Goal: Transaction & Acquisition: Purchase product/service

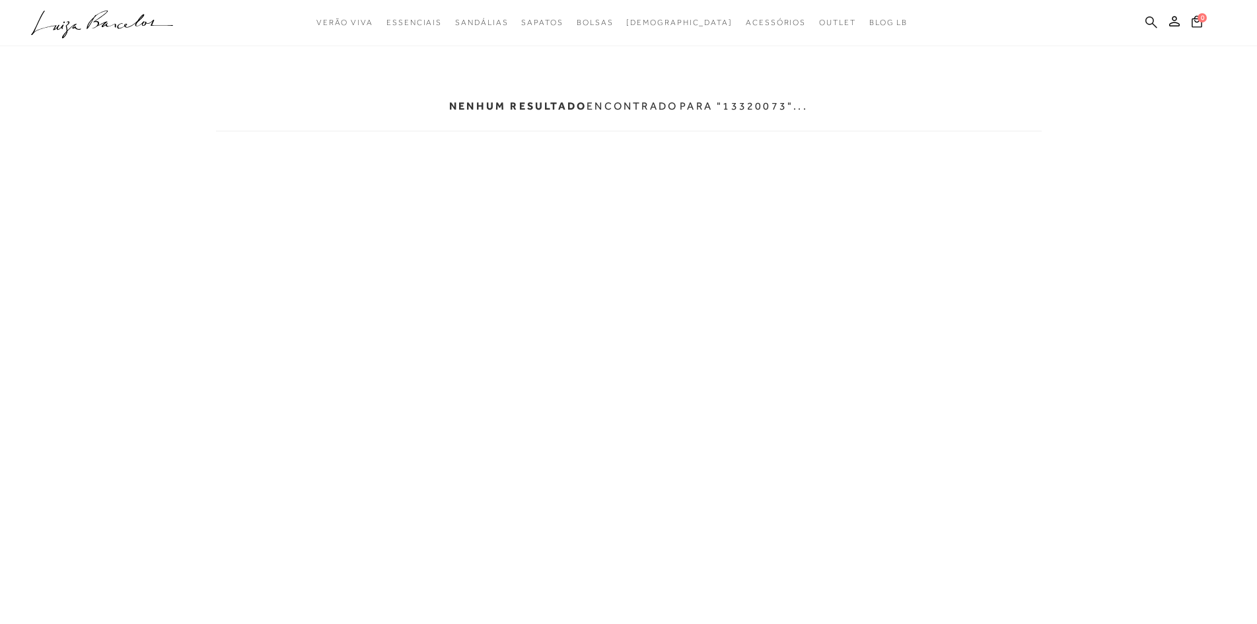
click at [1151, 19] on icon at bounding box center [1152, 22] width 12 height 13
click at [1152, 25] on icon at bounding box center [1152, 22] width 12 height 13
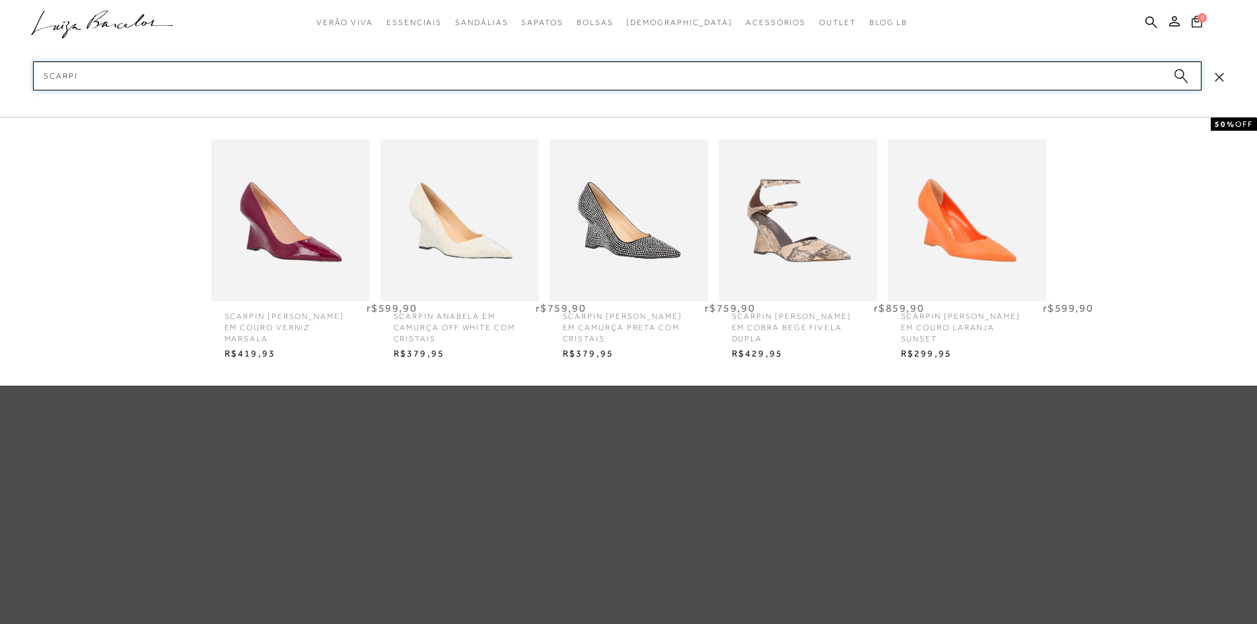
type input "scarpin"
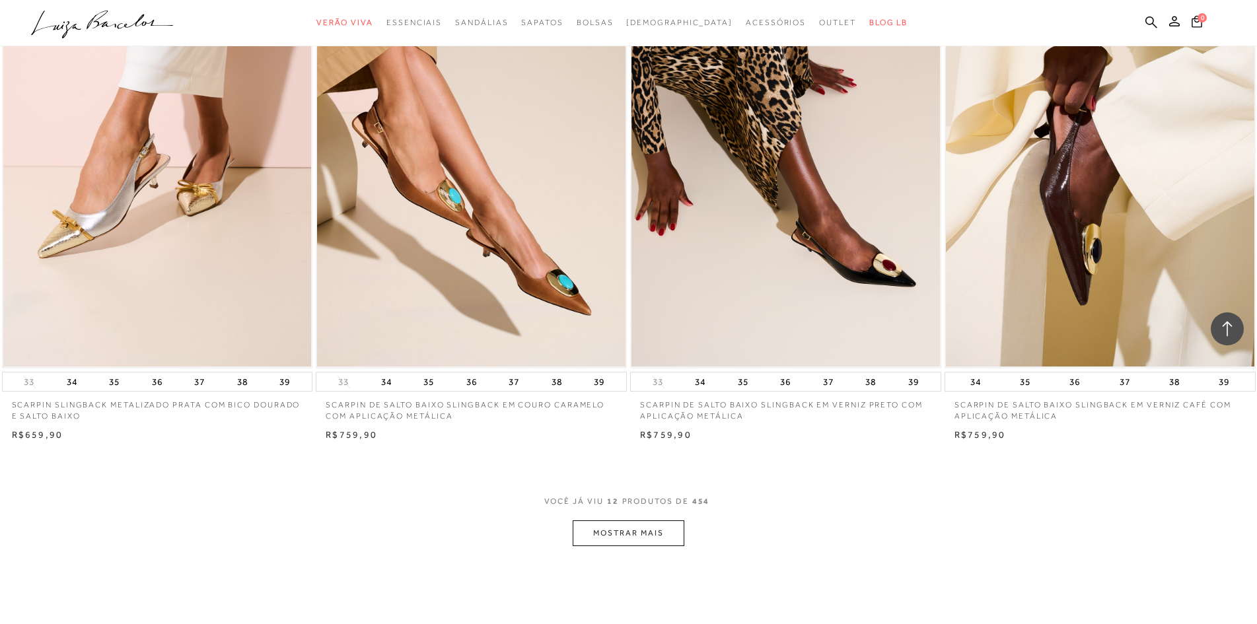
scroll to position [1388, 0]
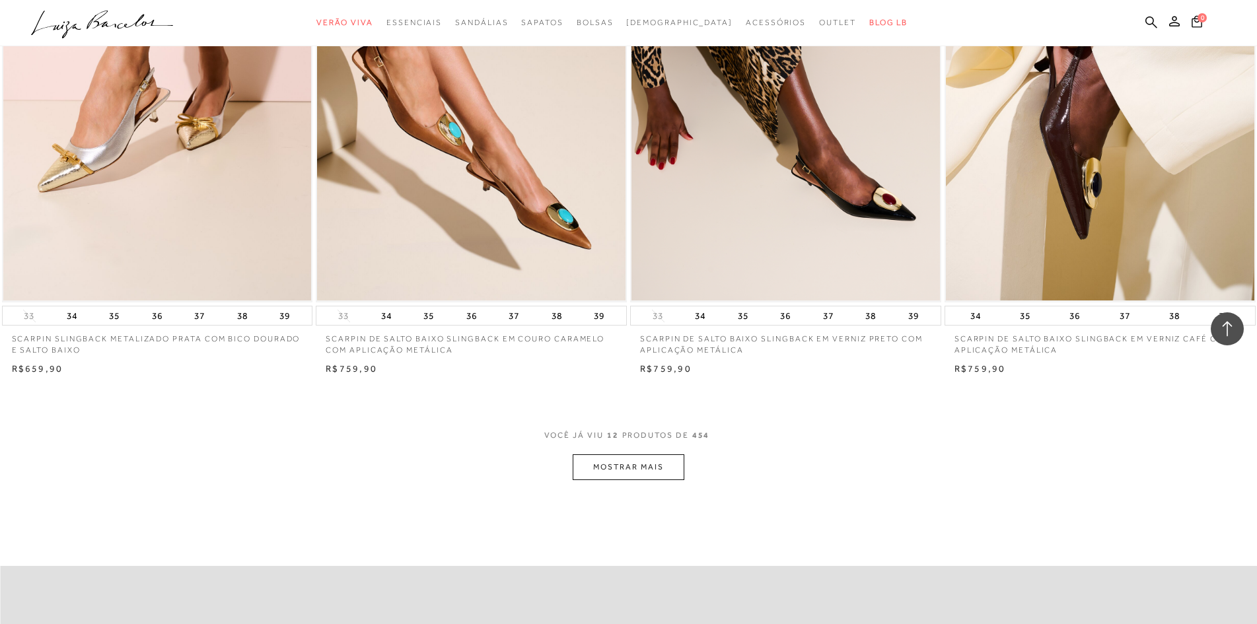
click at [669, 470] on button "MOSTRAR MAIS" at bounding box center [628, 468] width 111 height 26
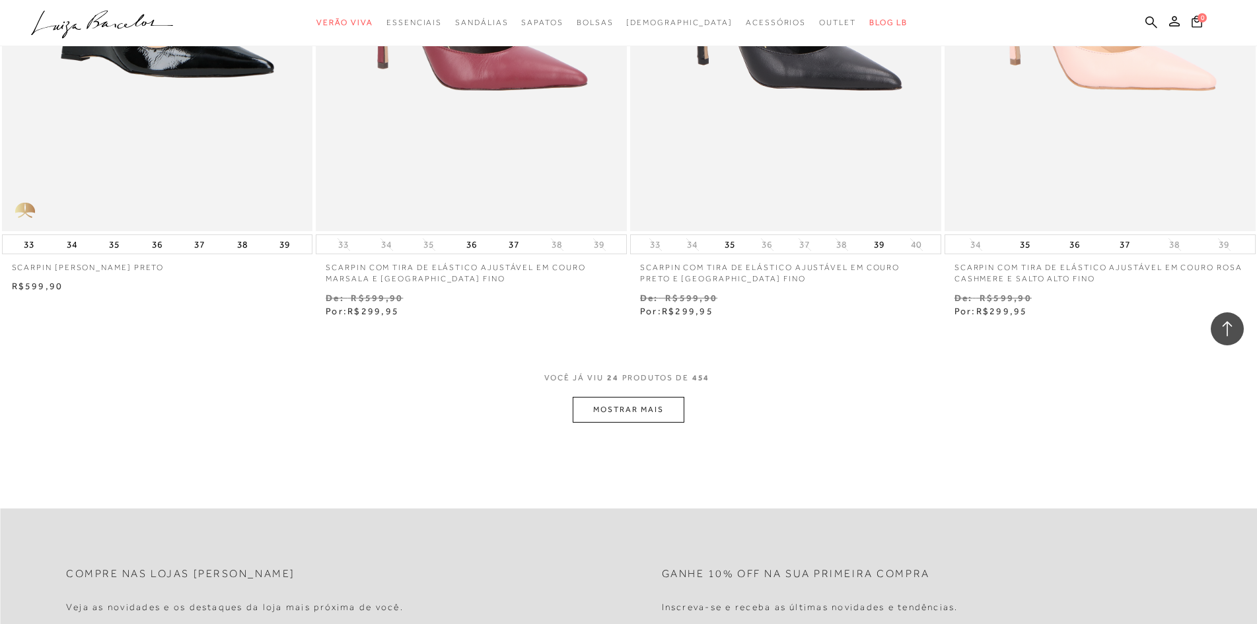
scroll to position [3172, 0]
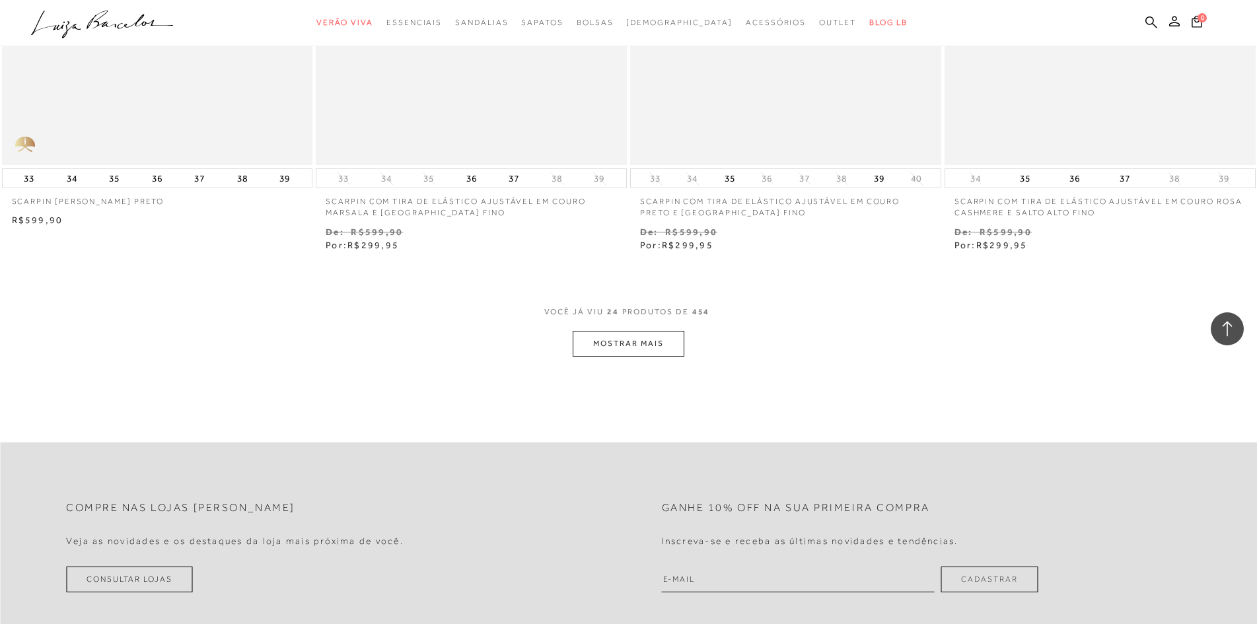
click at [602, 333] on button "MOSTRAR MAIS" at bounding box center [628, 344] width 111 height 26
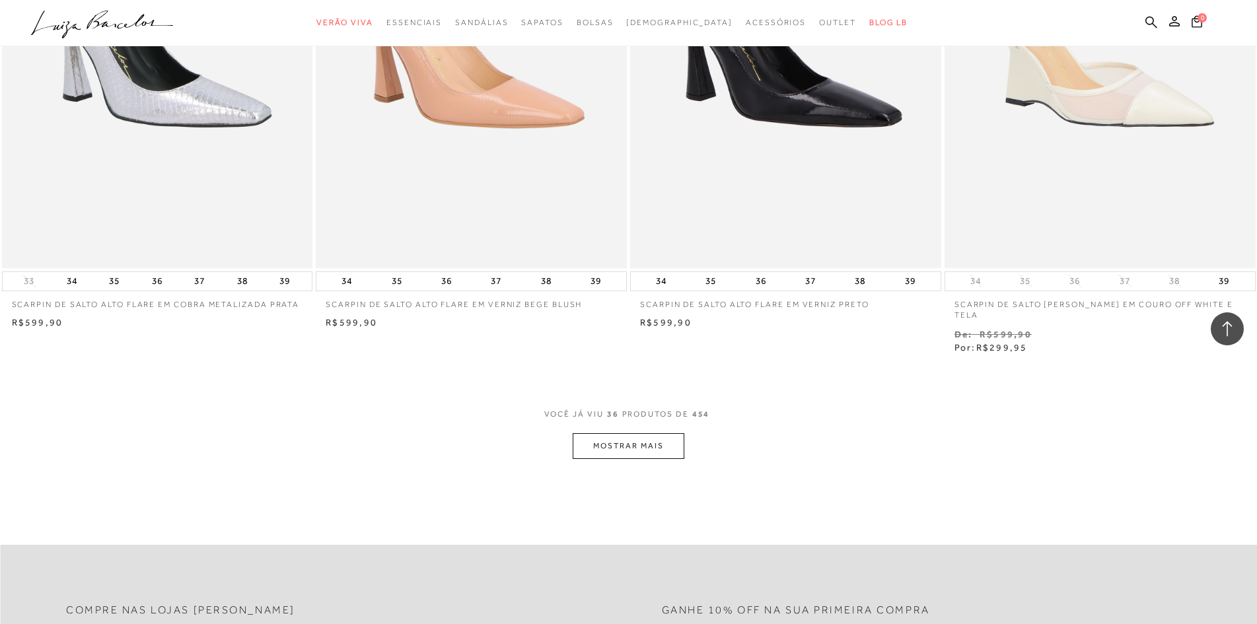
scroll to position [4824, 0]
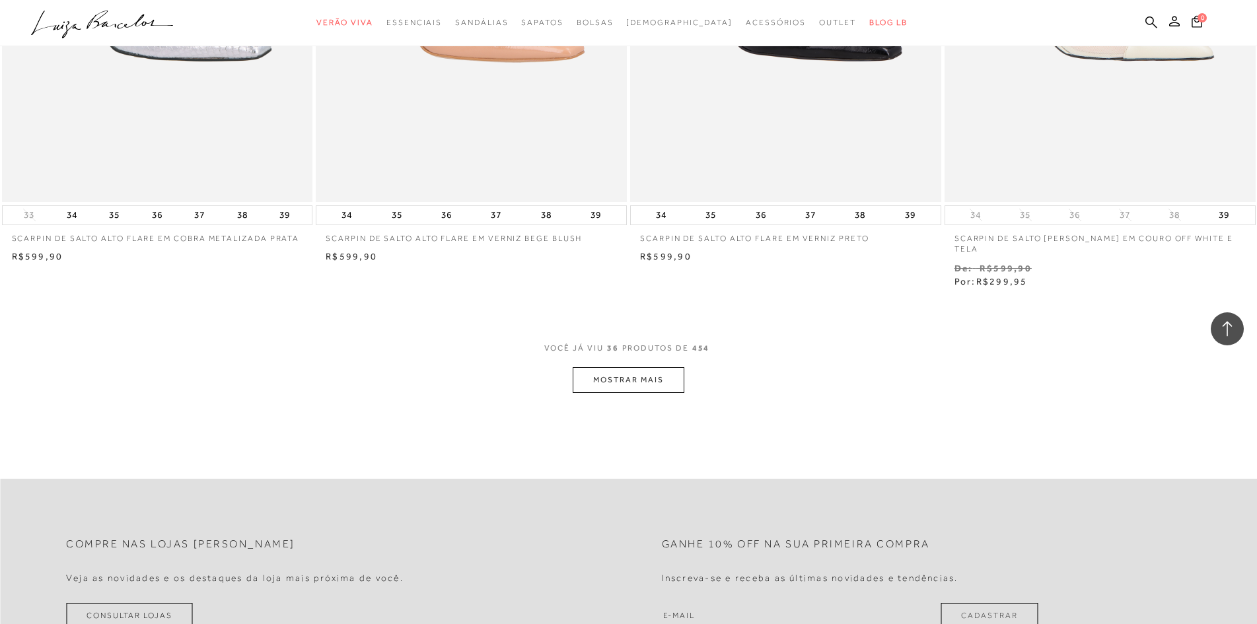
click at [676, 367] on button "MOSTRAR MAIS" at bounding box center [628, 380] width 111 height 26
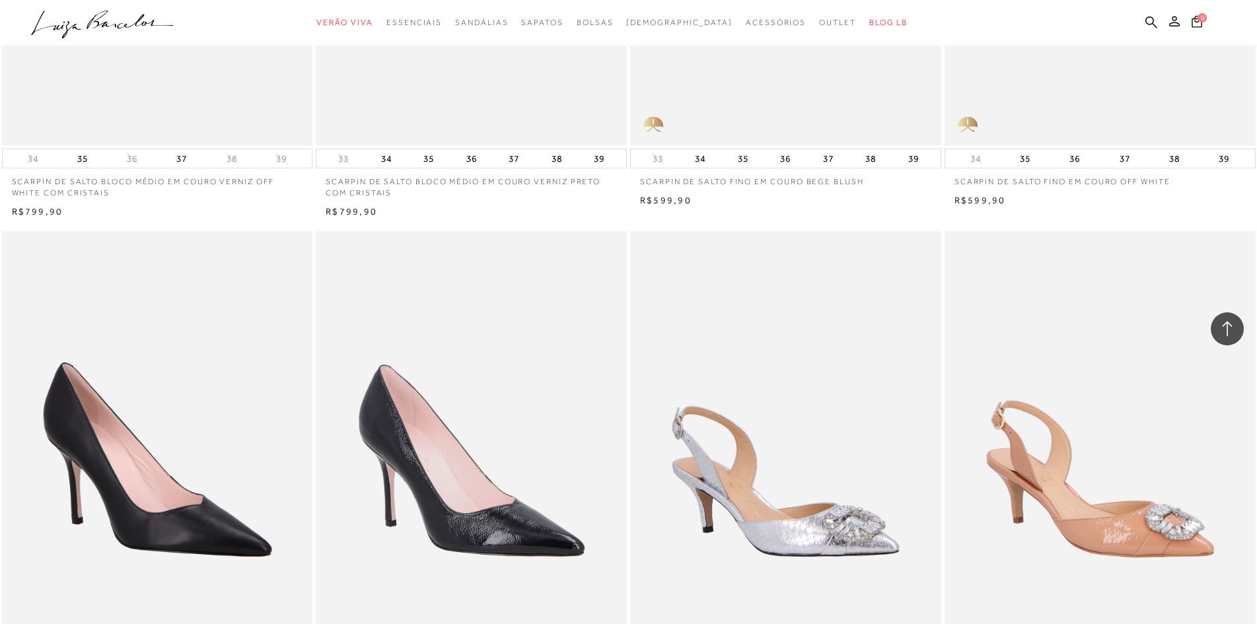
scroll to position [6475, 0]
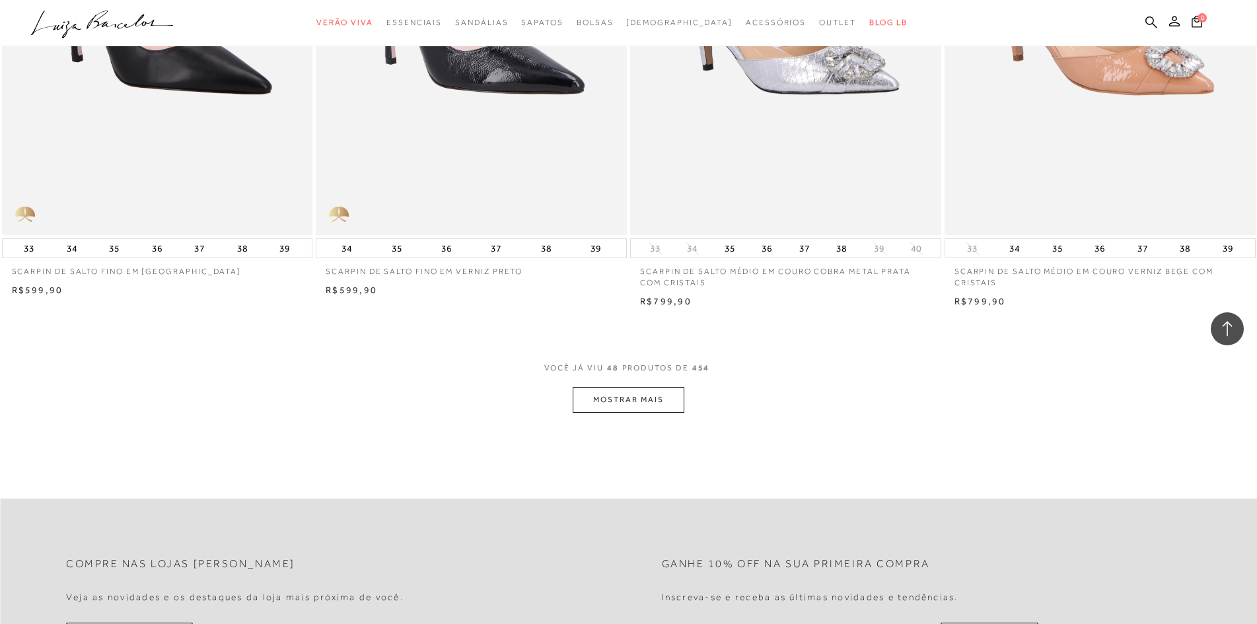
click at [665, 387] on button "MOSTRAR MAIS" at bounding box center [628, 400] width 111 height 26
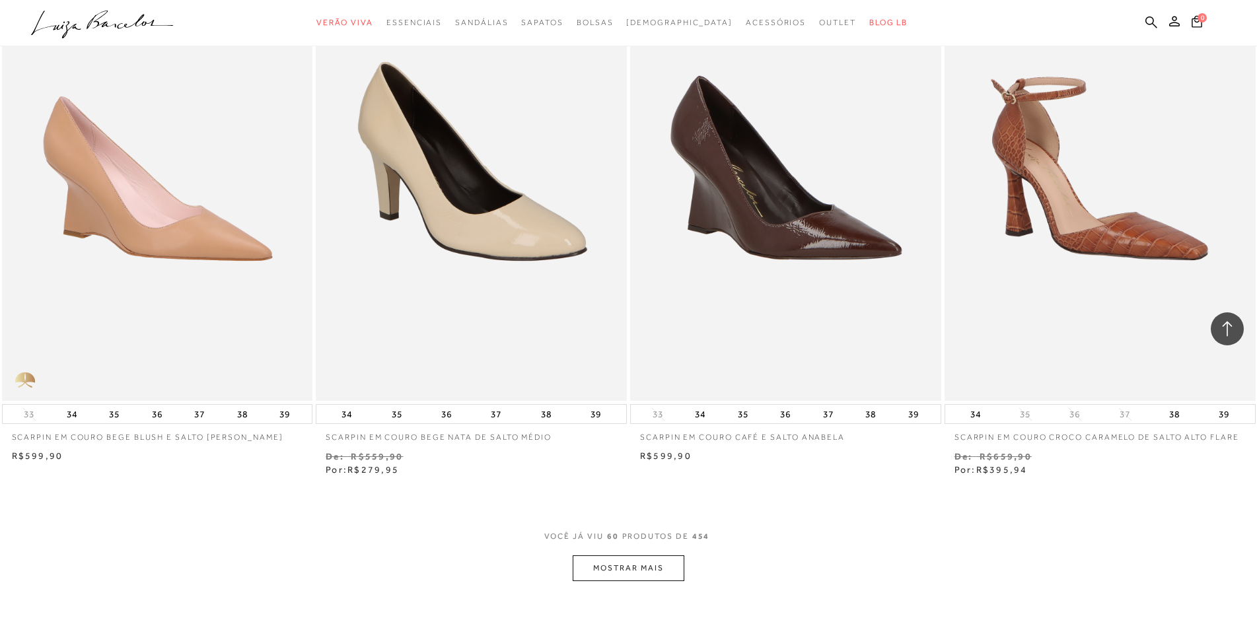
scroll to position [8392, 0]
